Goal: Information Seeking & Learning: Learn about a topic

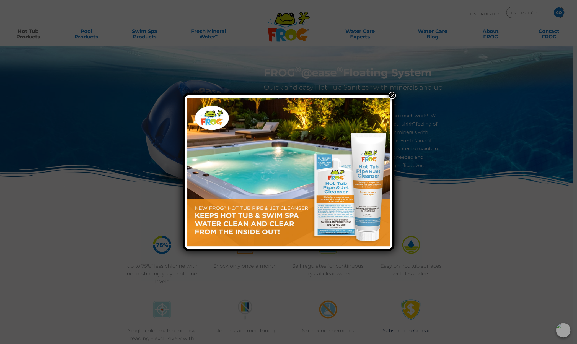
click at [389, 92] on div "×" at bounding box center [288, 172] width 577 height 344
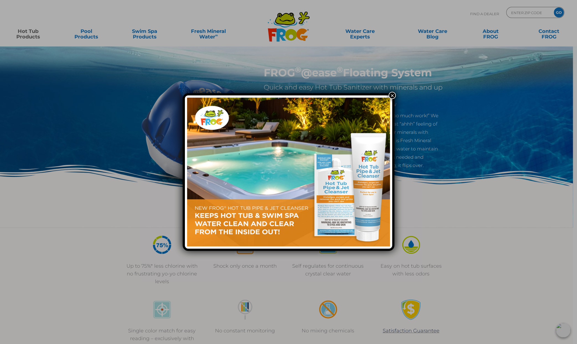
click at [389, 95] on button "×" at bounding box center [391, 95] width 7 height 7
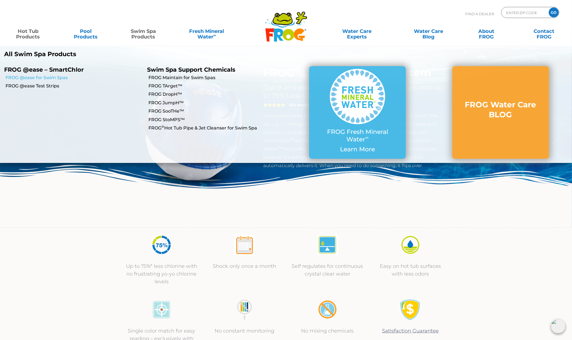
click at [39, 76] on link "FROG @ease for Swim Spas" at bounding box center [74, 78] width 137 height 6
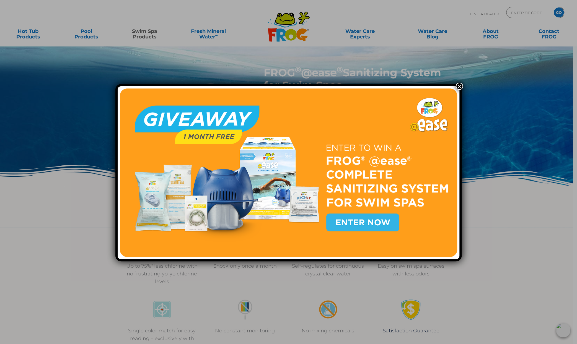
click at [460, 84] on button "×" at bounding box center [458, 86] width 7 height 7
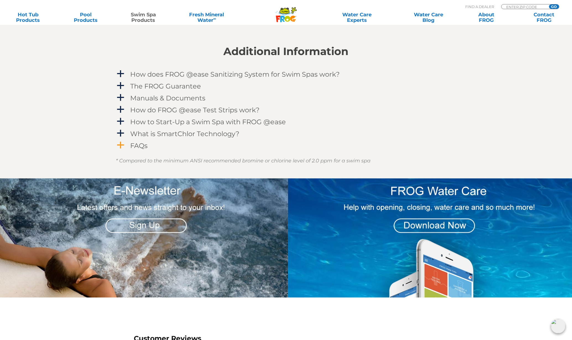
scroll to position [774, 0]
click at [142, 145] on h4 "FAQs" at bounding box center [139, 145] width 17 height 7
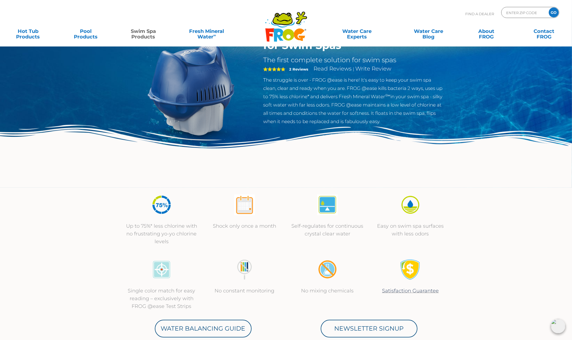
scroll to position [0, 0]
